Goal: Check status: Check status

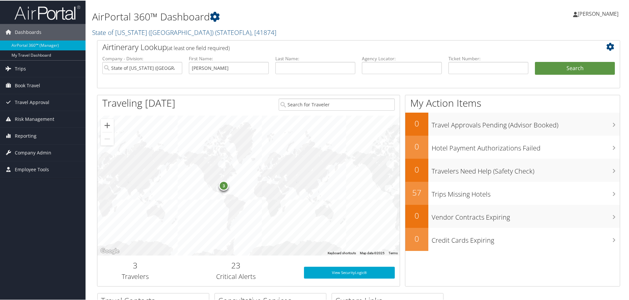
type input "[PERSON_NAME]"
click at [573, 67] on button "Search" at bounding box center [575, 67] width 80 height 13
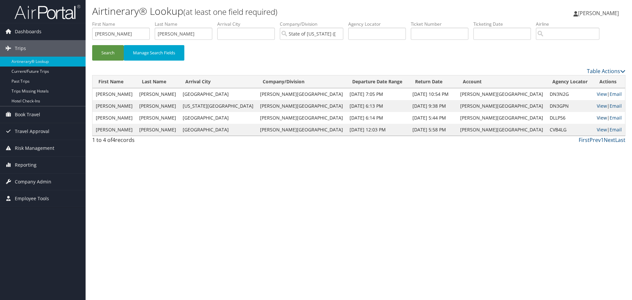
click at [596, 118] on link "View" at bounding box center [601, 117] width 10 height 6
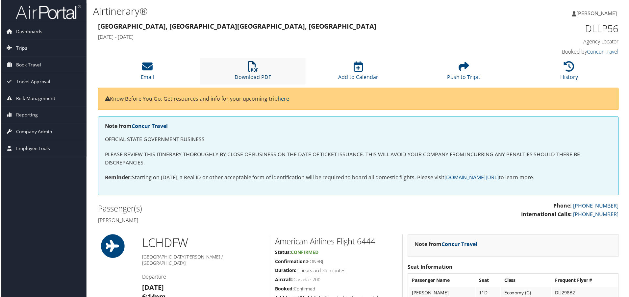
click at [250, 67] on icon at bounding box center [252, 67] width 11 height 11
